Goal: Transaction & Acquisition: Book appointment/travel/reservation

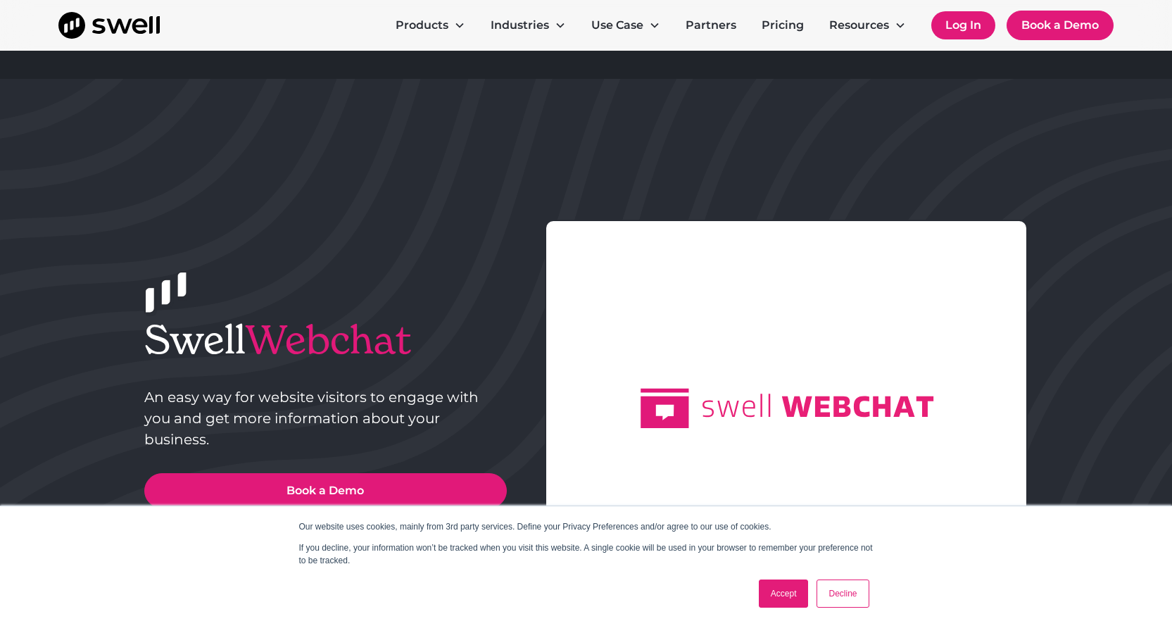
click at [975, 27] on link "Log In" at bounding box center [964, 25] width 64 height 28
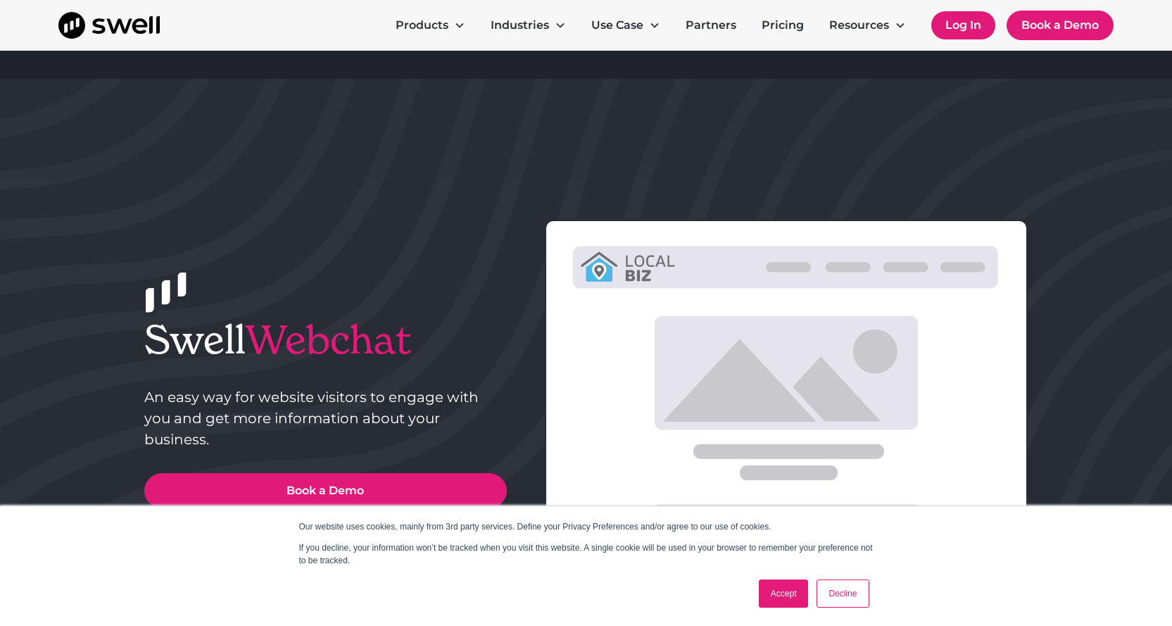
click at [948, 24] on link "Log In" at bounding box center [964, 25] width 64 height 28
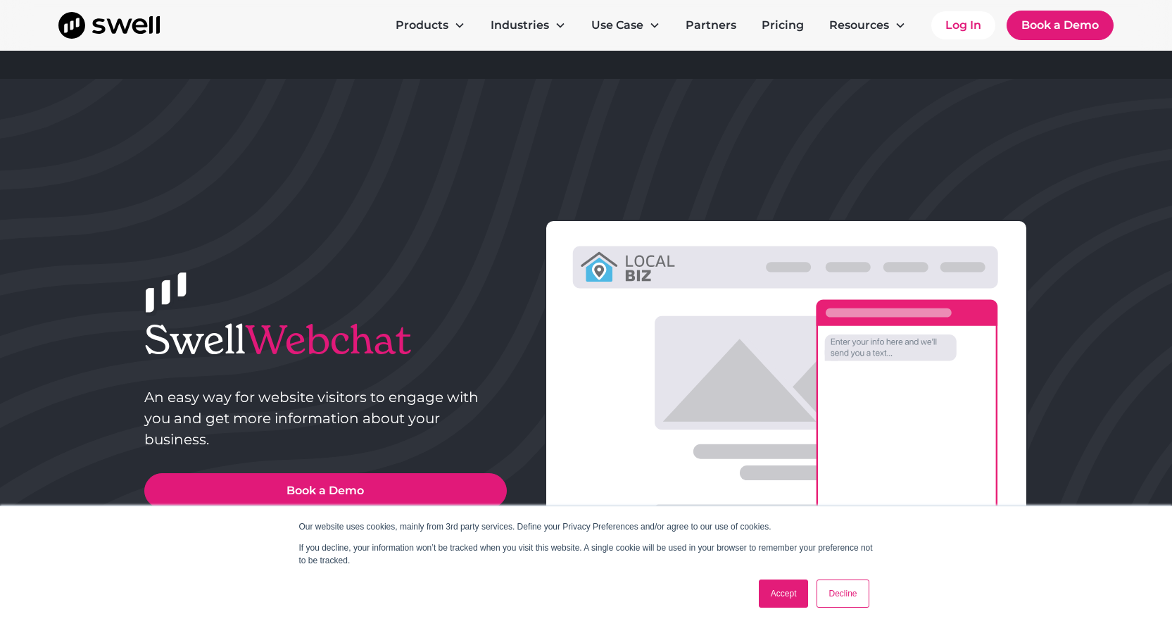
click at [799, 606] on link "Accept" at bounding box center [784, 593] width 50 height 28
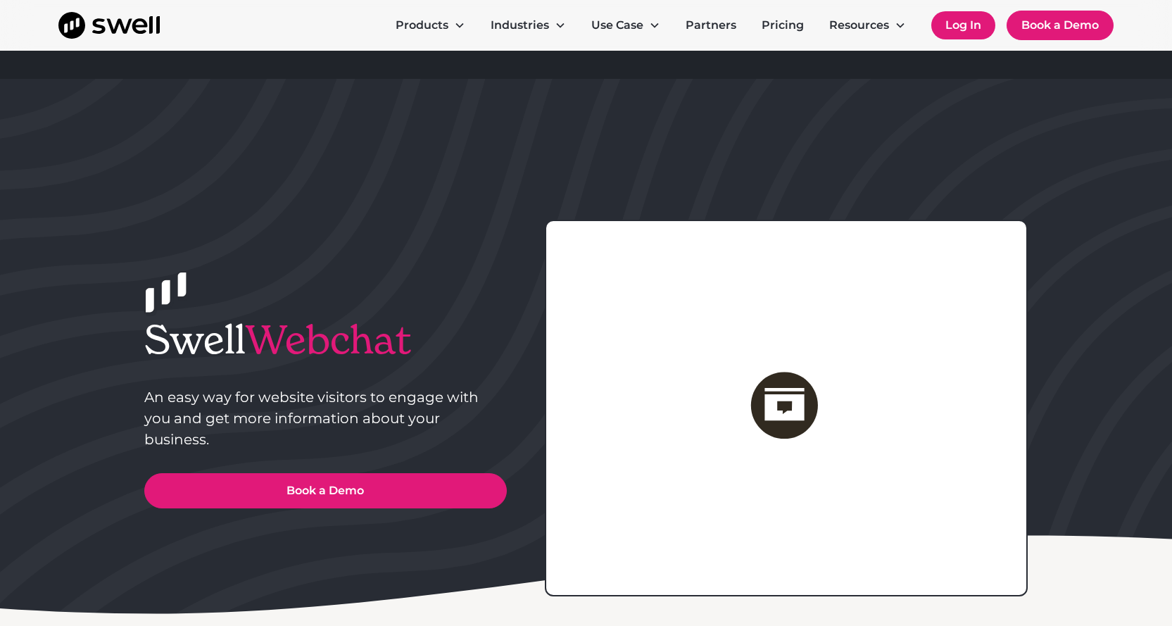
click at [955, 18] on link "Log In" at bounding box center [964, 25] width 64 height 28
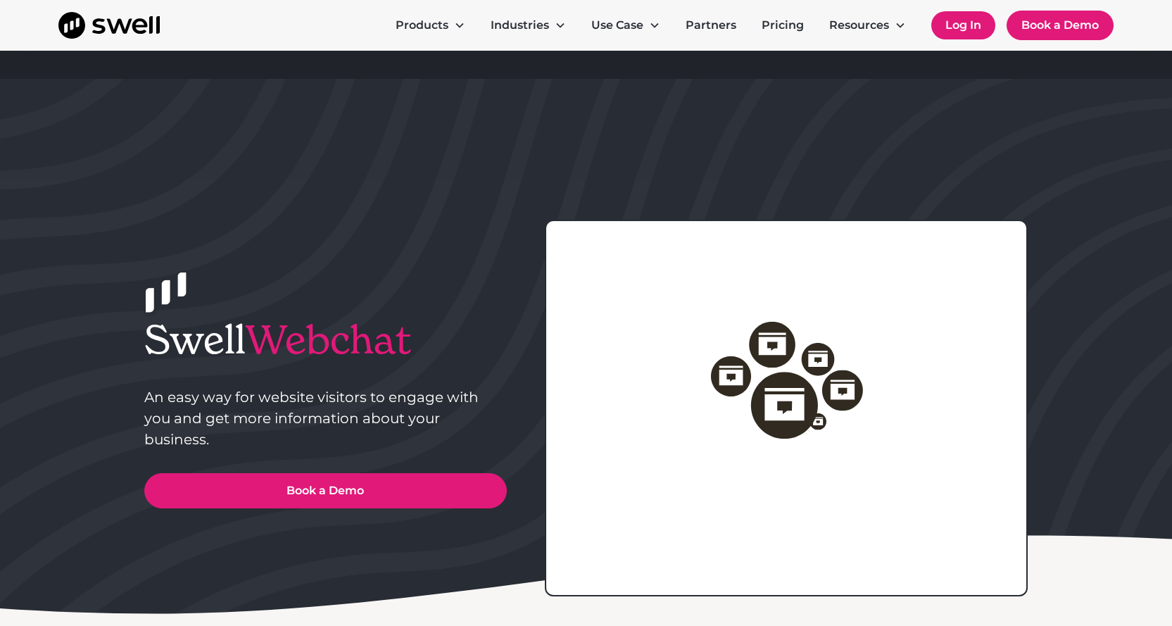
click at [955, 18] on link "Log In" at bounding box center [964, 25] width 64 height 28
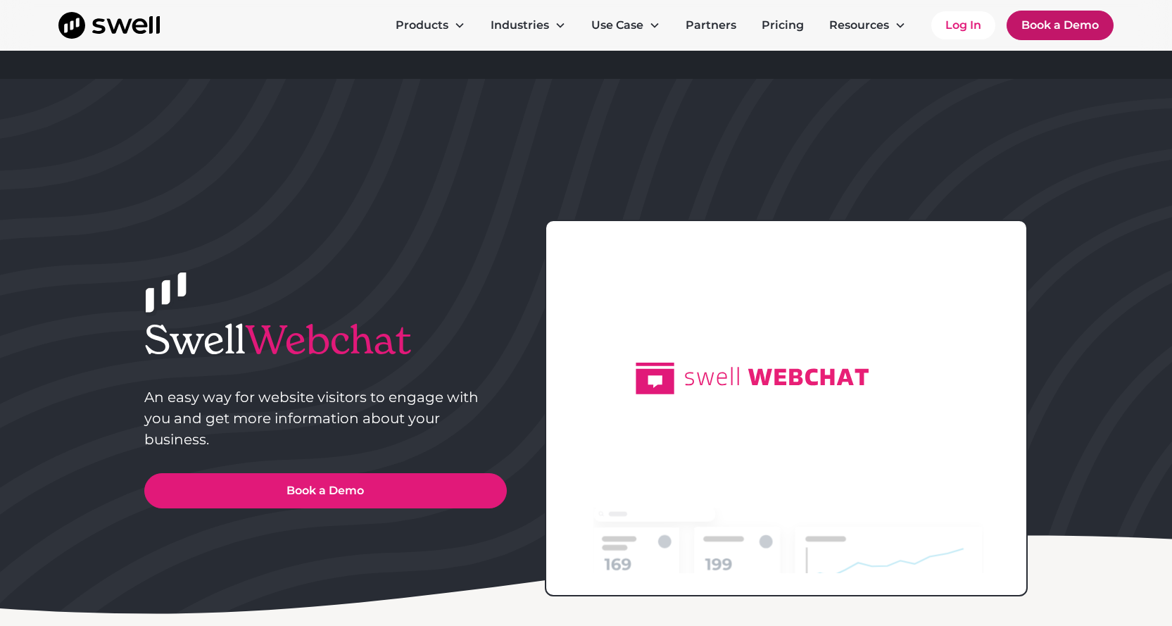
click at [1080, 25] on link "Book a Demo" at bounding box center [1060, 26] width 107 height 30
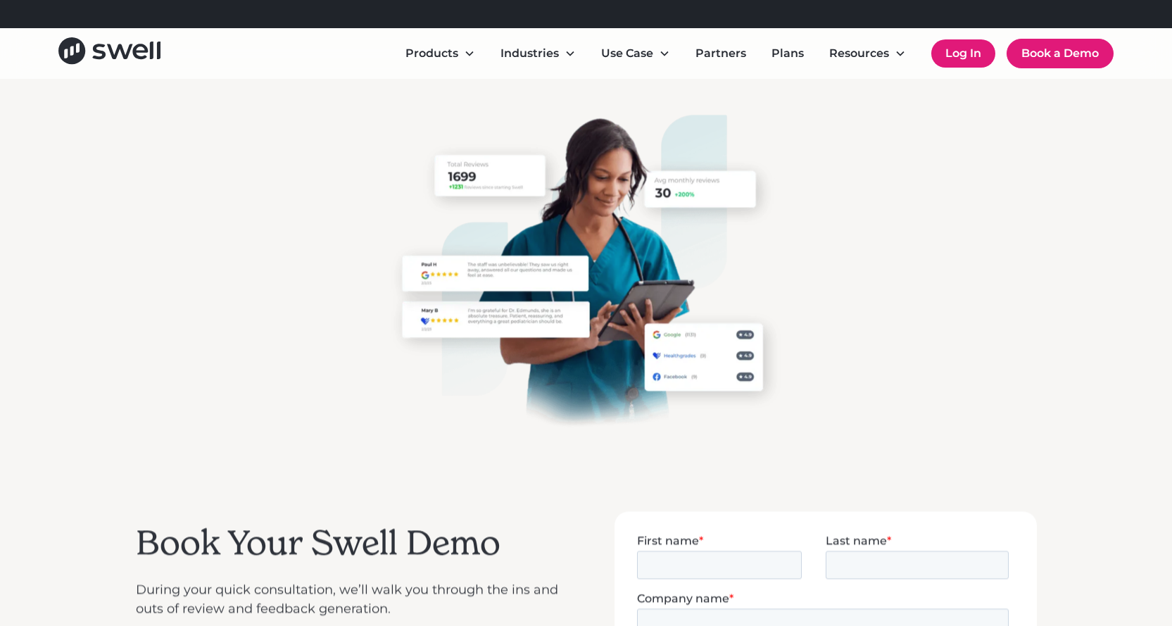
click at [946, 53] on link "Log In" at bounding box center [964, 53] width 64 height 28
